Goal: Transaction & Acquisition: Download file/media

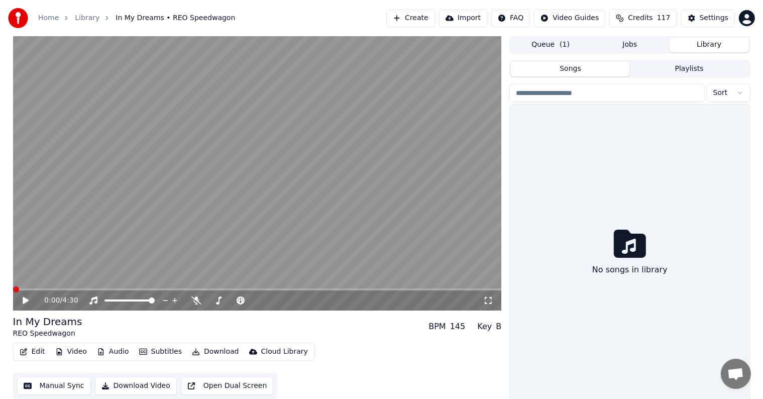
scroll to position [26, 0]
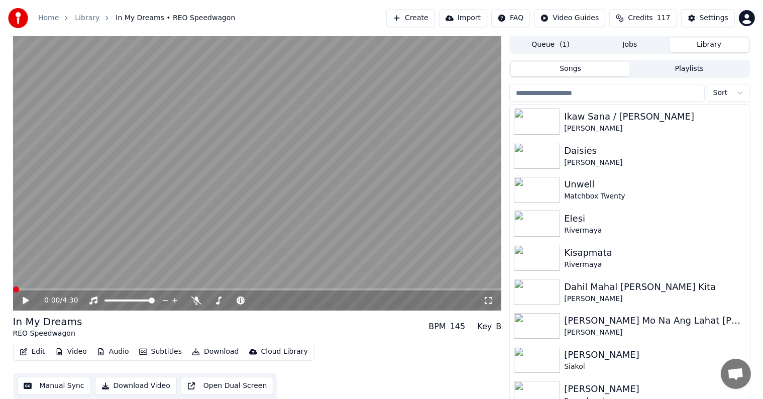
click at [599, 92] on input "search" at bounding box center [606, 93] width 195 height 18
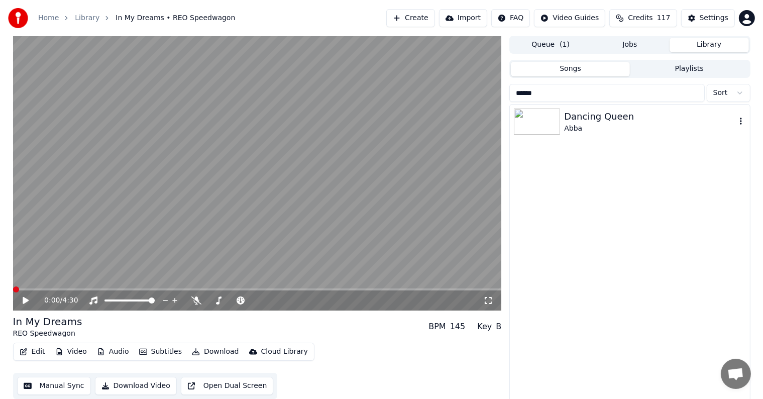
type input "******"
click at [620, 116] on div "Dancing Queen" at bounding box center [649, 117] width 171 height 14
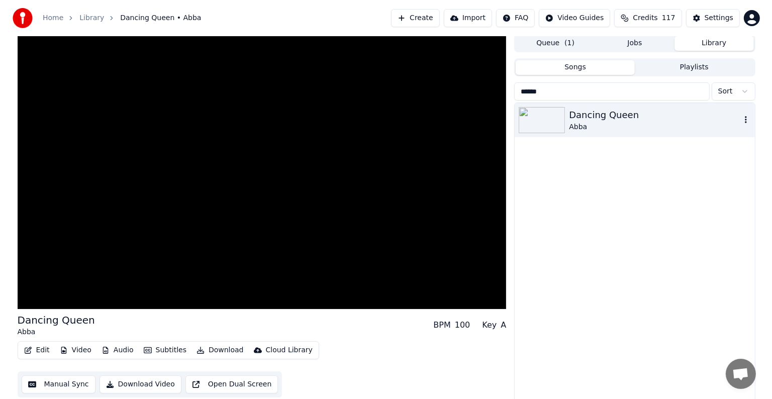
scroll to position [5, 0]
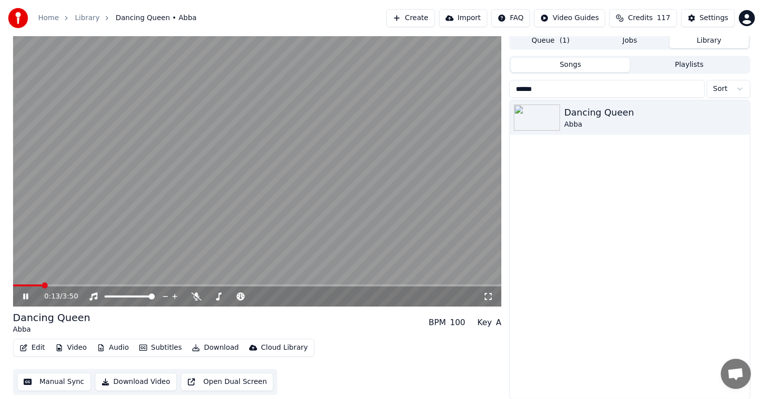
click at [94, 235] on video at bounding box center [257, 169] width 489 height 275
click at [18, 285] on span at bounding box center [16, 285] width 7 height 2
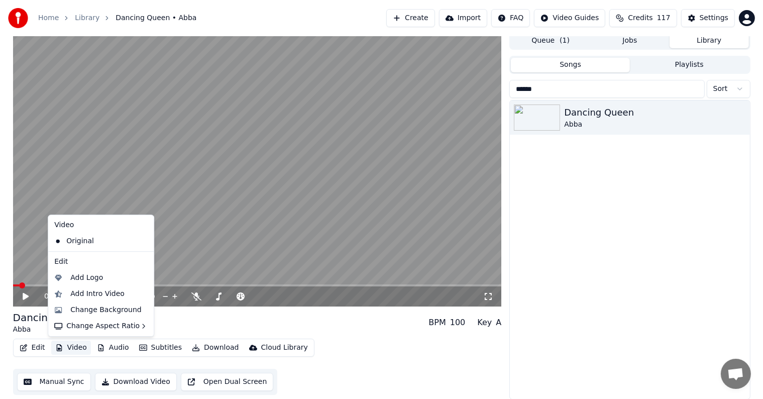
click at [74, 345] on button "Video" at bounding box center [71, 348] width 40 height 14
click at [96, 310] on div "Change Background" at bounding box center [105, 310] width 71 height 10
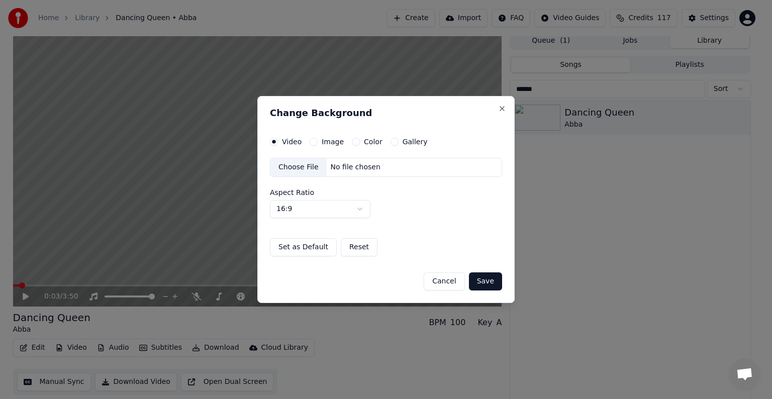
click at [314, 139] on button "Image" at bounding box center [313, 142] width 8 height 8
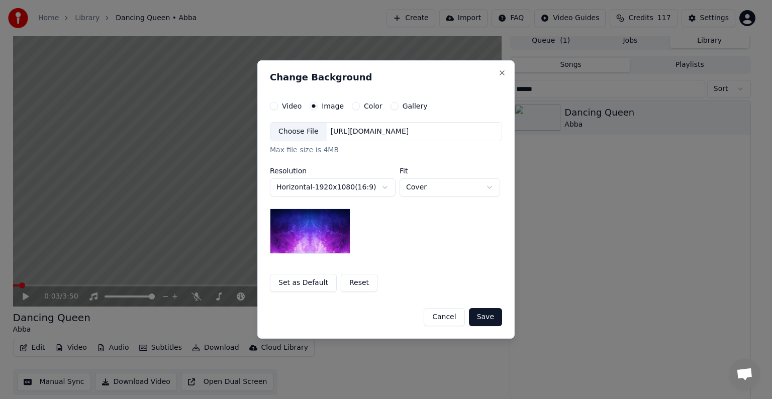
click at [293, 137] on div "Choose File" at bounding box center [298, 132] width 56 height 18
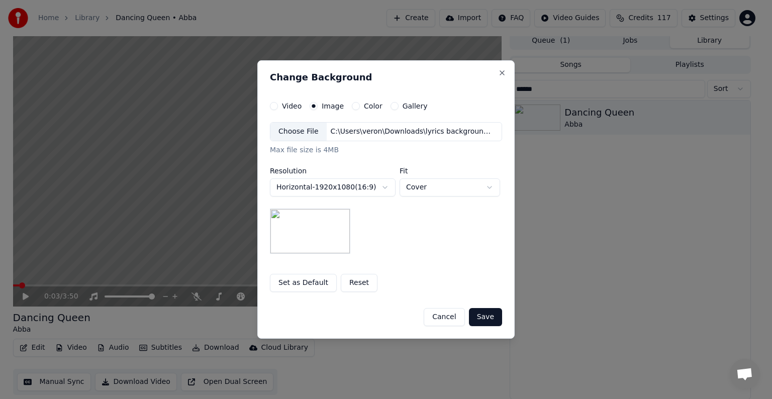
click at [482, 313] on button "Save" at bounding box center [485, 317] width 33 height 18
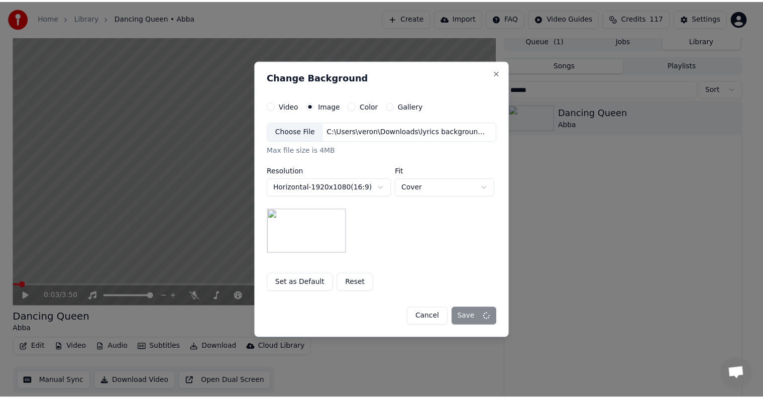
scroll to position [1, 0]
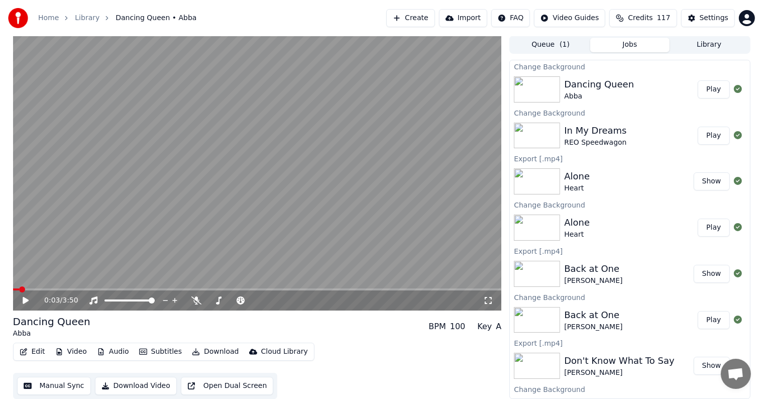
click at [707, 90] on button "Play" at bounding box center [714, 89] width 32 height 18
click at [698, 80] on button "Play" at bounding box center [714, 89] width 32 height 18
click at [60, 385] on button "Manual Sync" at bounding box center [54, 386] width 74 height 18
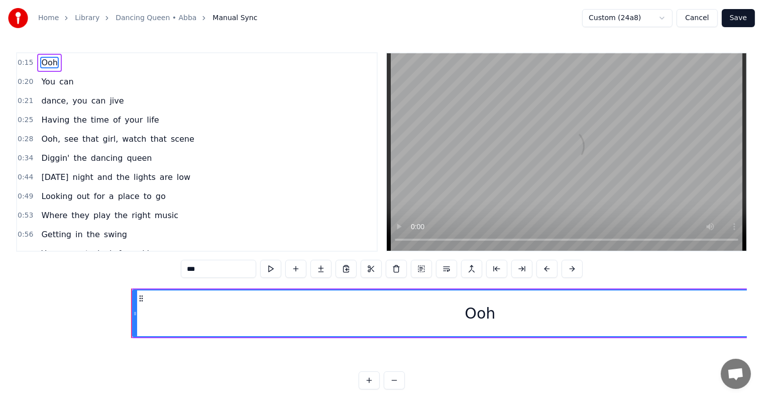
scroll to position [0, 2288]
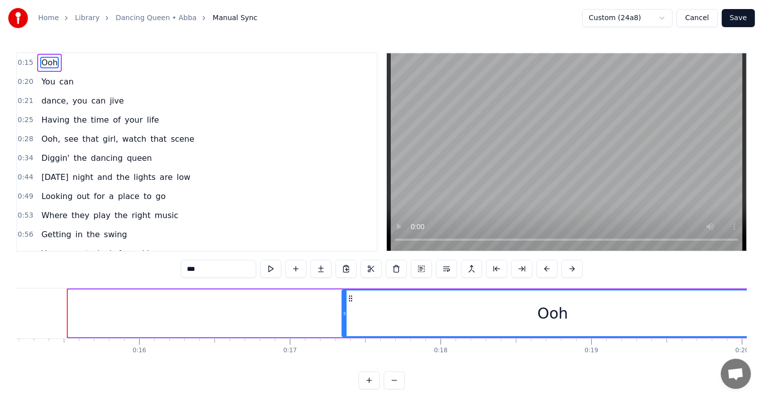
drag, startPoint x: 69, startPoint y: 314, endPoint x: 343, endPoint y: 313, distance: 273.8
click at [343, 313] on icon at bounding box center [345, 313] width 4 height 8
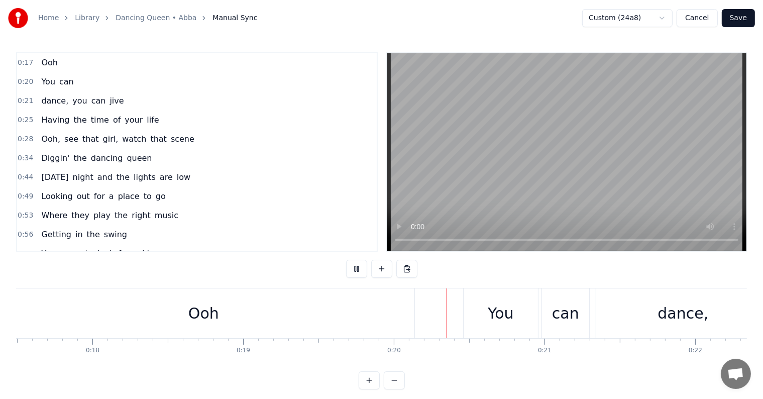
scroll to position [0, 2920]
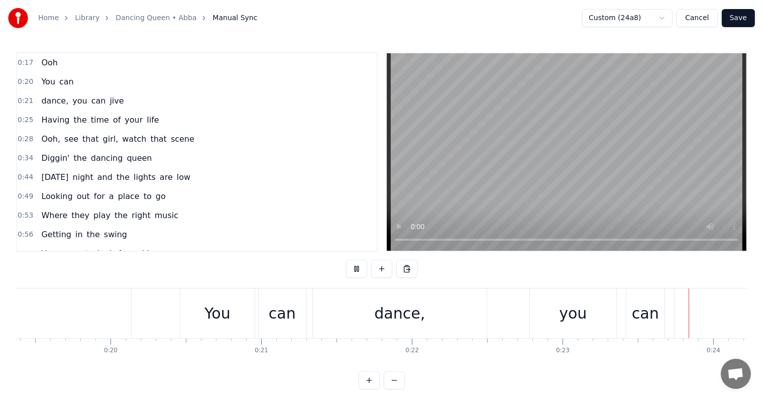
click at [91, 20] on link "Library" at bounding box center [87, 18] width 25 height 10
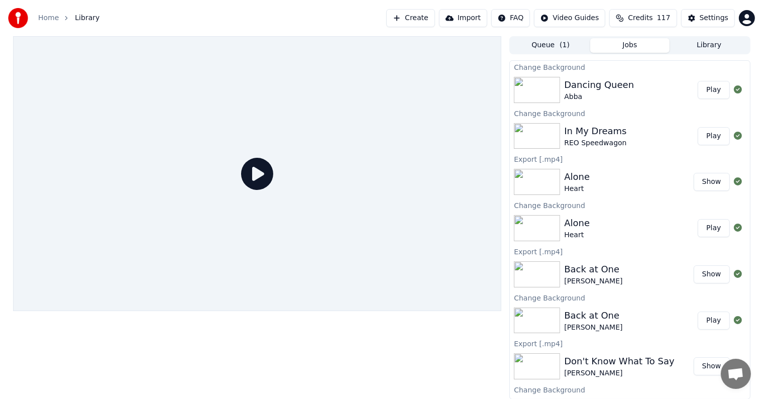
click at [710, 90] on button "Play" at bounding box center [714, 90] width 32 height 18
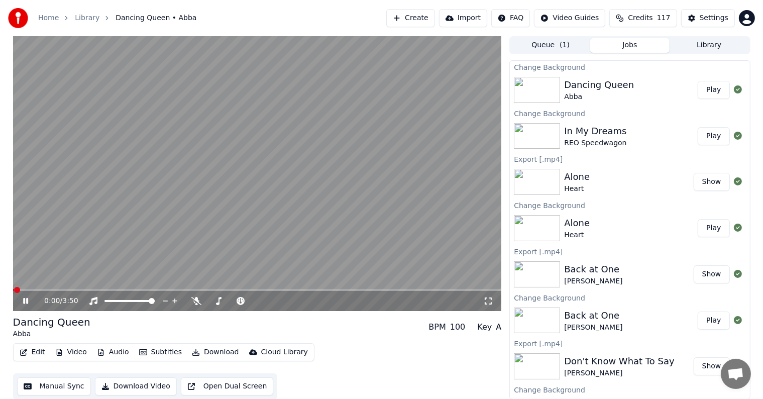
click at [27, 301] on icon at bounding box center [25, 301] width 5 height 6
click at [50, 385] on button "Manual Sync" at bounding box center [54, 386] width 74 height 18
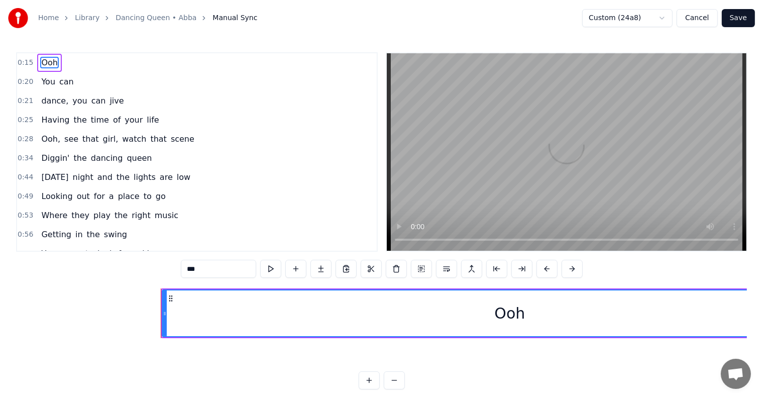
scroll to position [0, 2288]
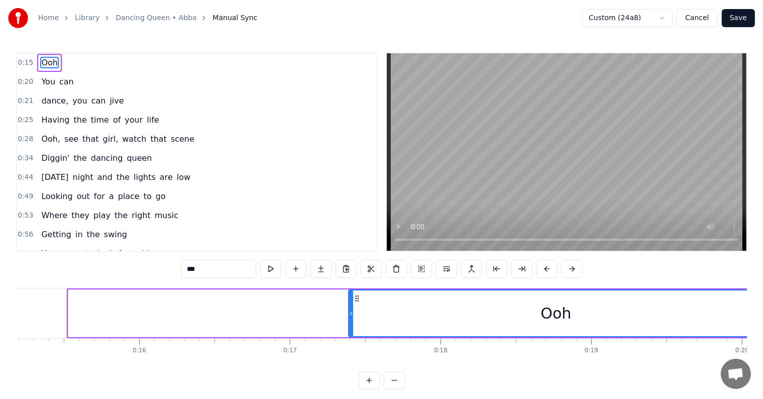
drag, startPoint x: 68, startPoint y: 309, endPoint x: 348, endPoint y: 309, distance: 279.3
click at [349, 310] on icon at bounding box center [351, 313] width 4 height 8
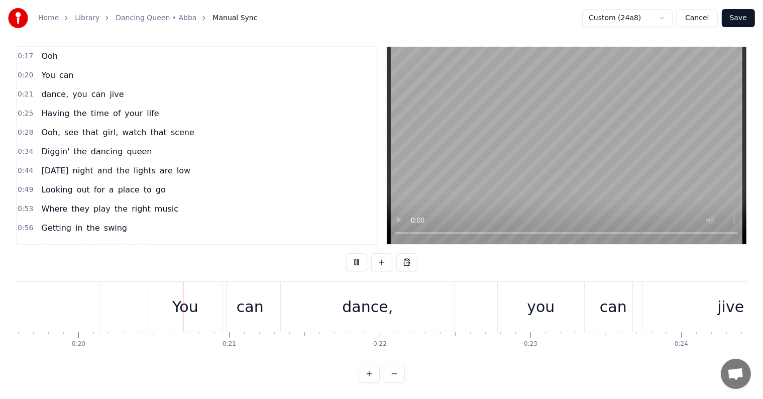
scroll to position [0, 2952]
click at [189, 295] on div "You" at bounding box center [185, 306] width 26 height 23
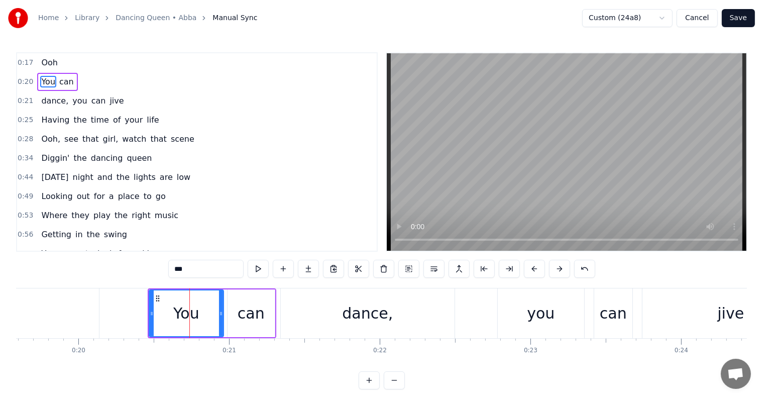
click at [181, 269] on input "***" at bounding box center [205, 269] width 75 height 18
click at [182, 271] on input "****" at bounding box center [205, 269] width 75 height 18
click at [180, 270] on input "****" at bounding box center [205, 269] width 75 height 18
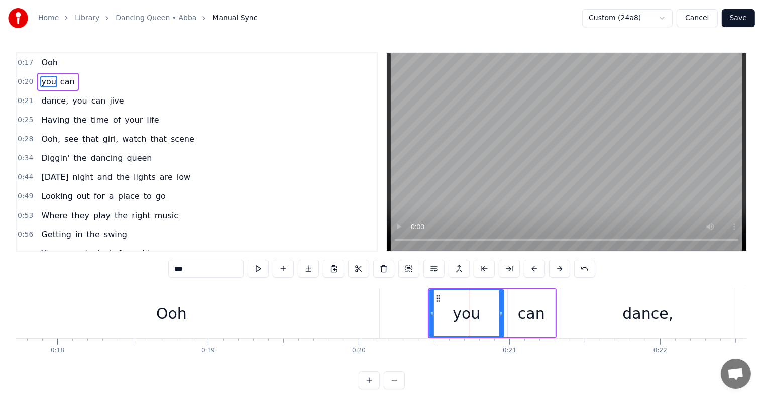
scroll to position [0, 2632]
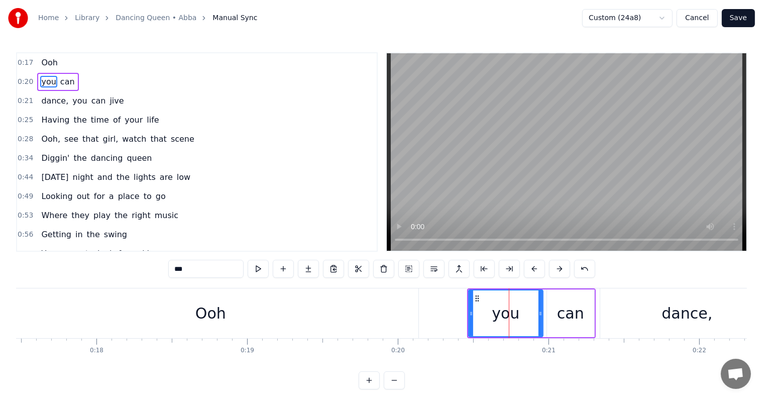
click at [128, 304] on div "Ooh" at bounding box center [210, 313] width 415 height 50
type input "***"
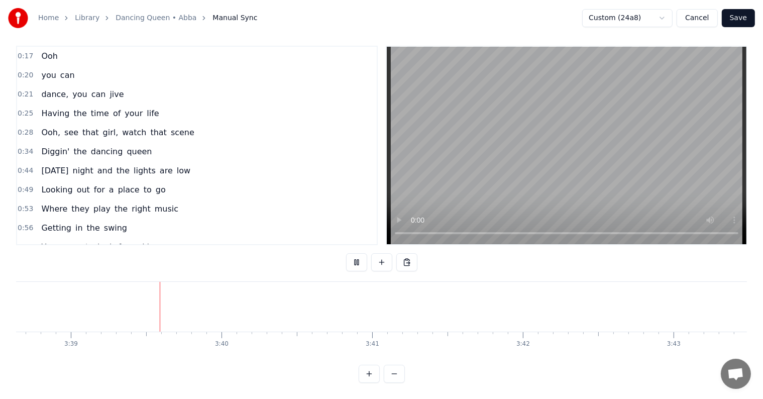
scroll to position [0, 32984]
click at [743, 16] on button "Save" at bounding box center [738, 18] width 33 height 18
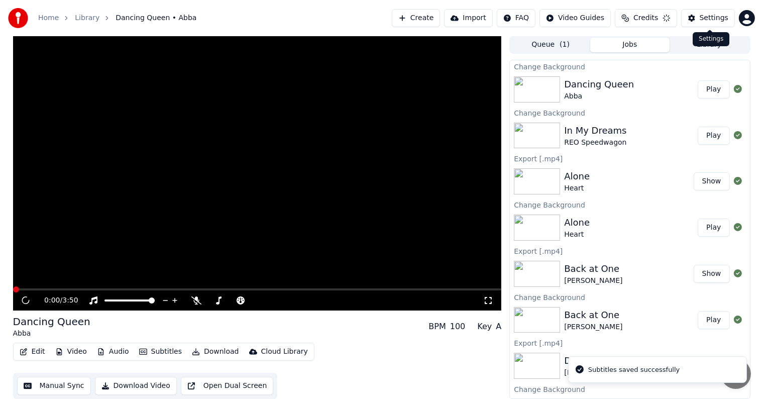
scroll to position [1, 0]
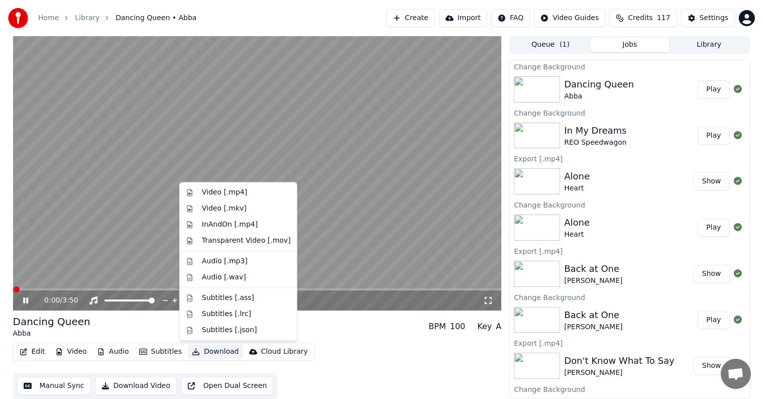
click at [211, 353] on button "Download" at bounding box center [215, 352] width 55 height 14
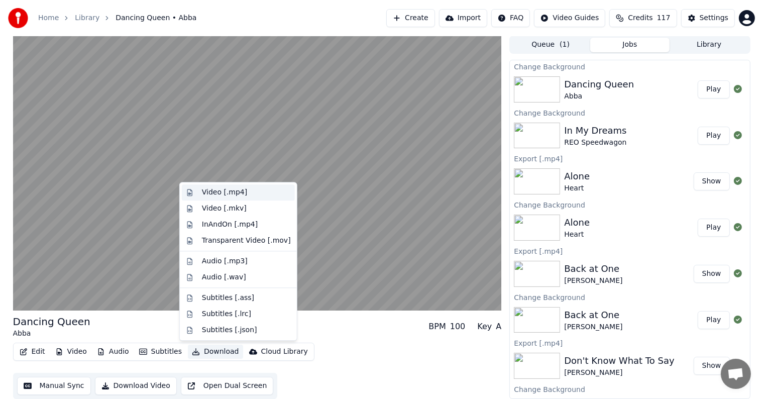
click at [219, 193] on div "Video [.mp4]" at bounding box center [224, 192] width 45 height 10
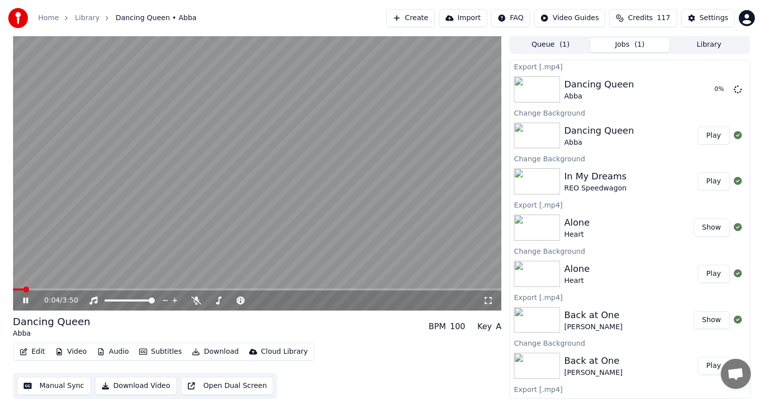
click at [26, 299] on icon at bounding box center [25, 300] width 5 height 6
